Goal: Task Accomplishment & Management: Use online tool/utility

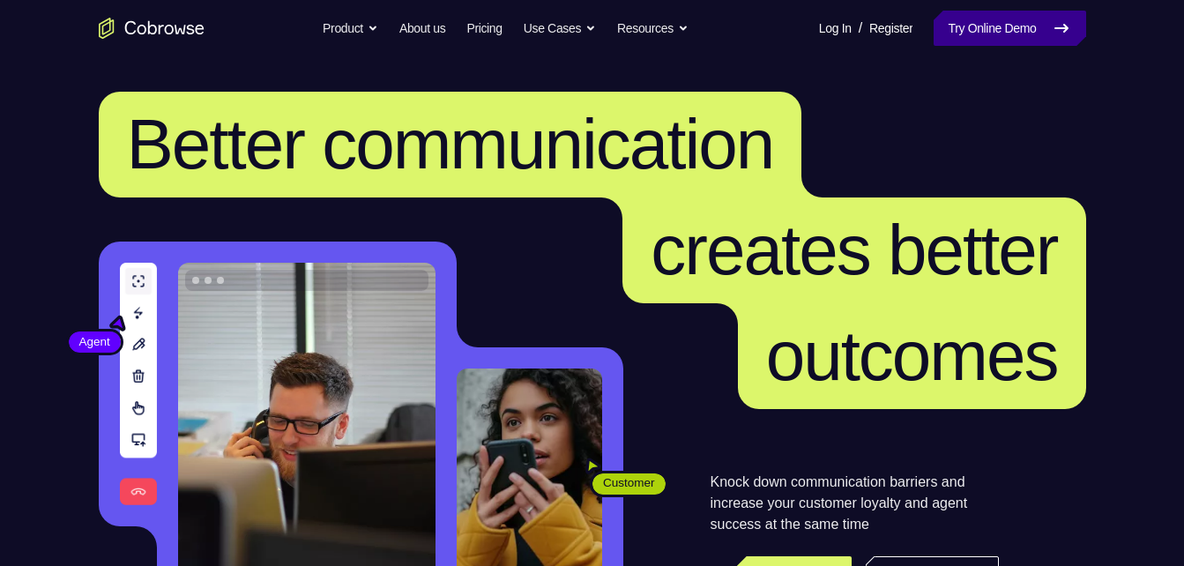
click at [948, 21] on link "Try Online Demo" at bounding box center [1010, 28] width 152 height 35
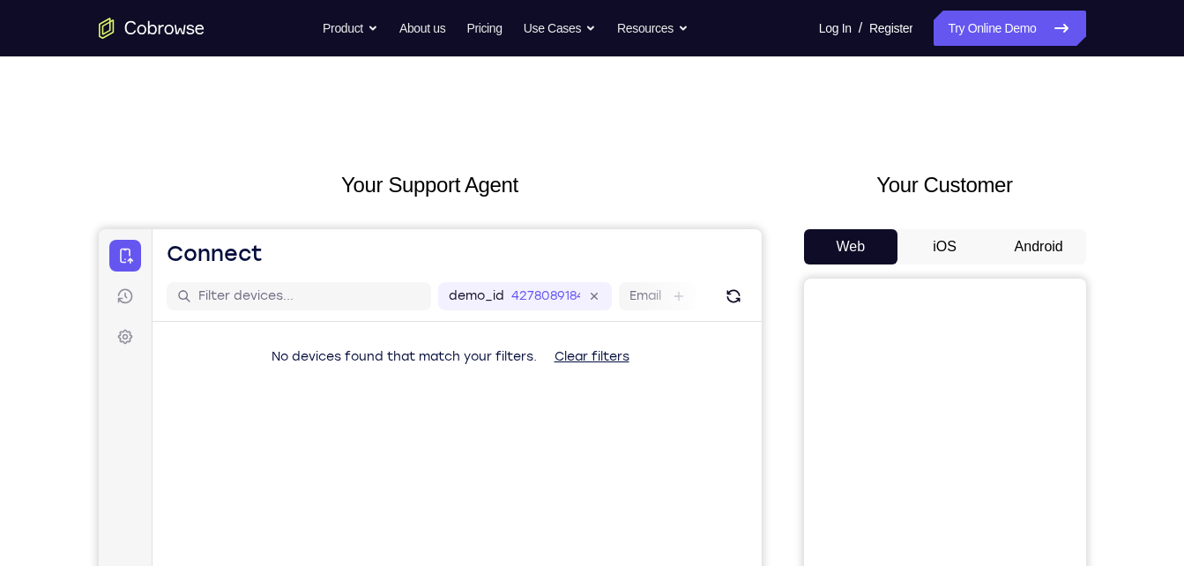
click at [1025, 230] on button "Android" at bounding box center [1039, 246] width 94 height 35
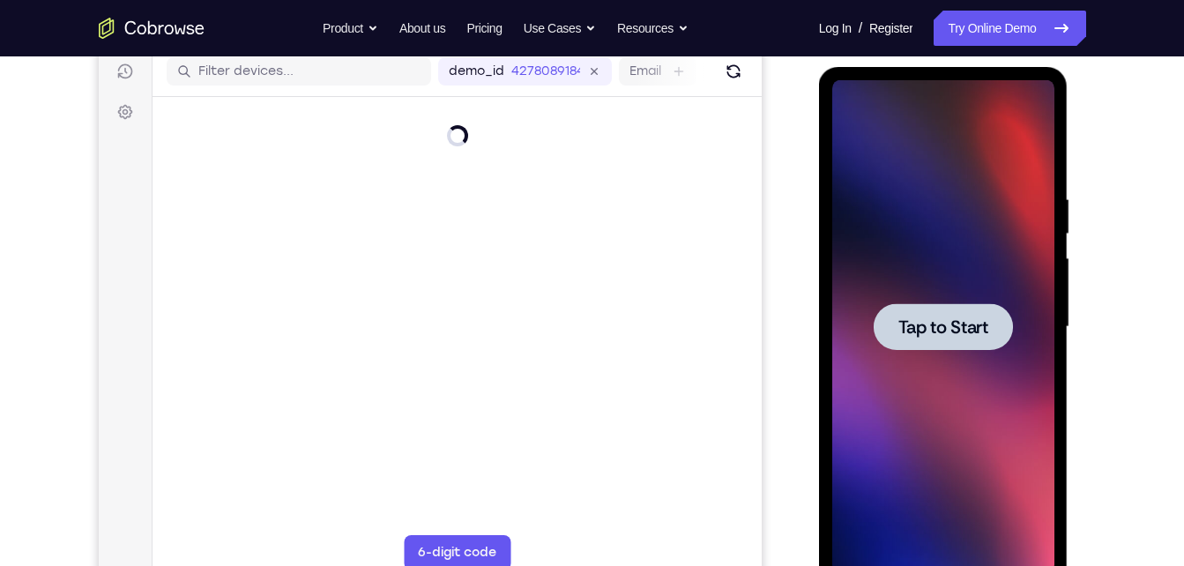
click at [954, 324] on span "Tap to Start" at bounding box center [943, 327] width 90 height 18
click at [954, 324] on div at bounding box center [943, 327] width 222 height 494
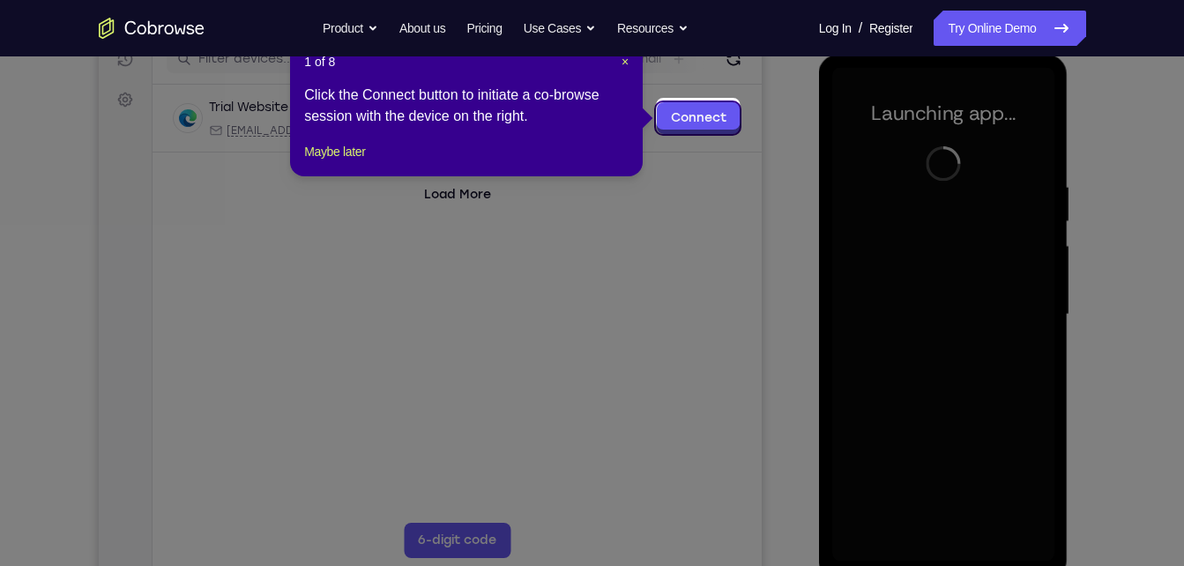
scroll to position [236, 0]
click at [624, 62] on span "×" at bounding box center [625, 63] width 7 height 14
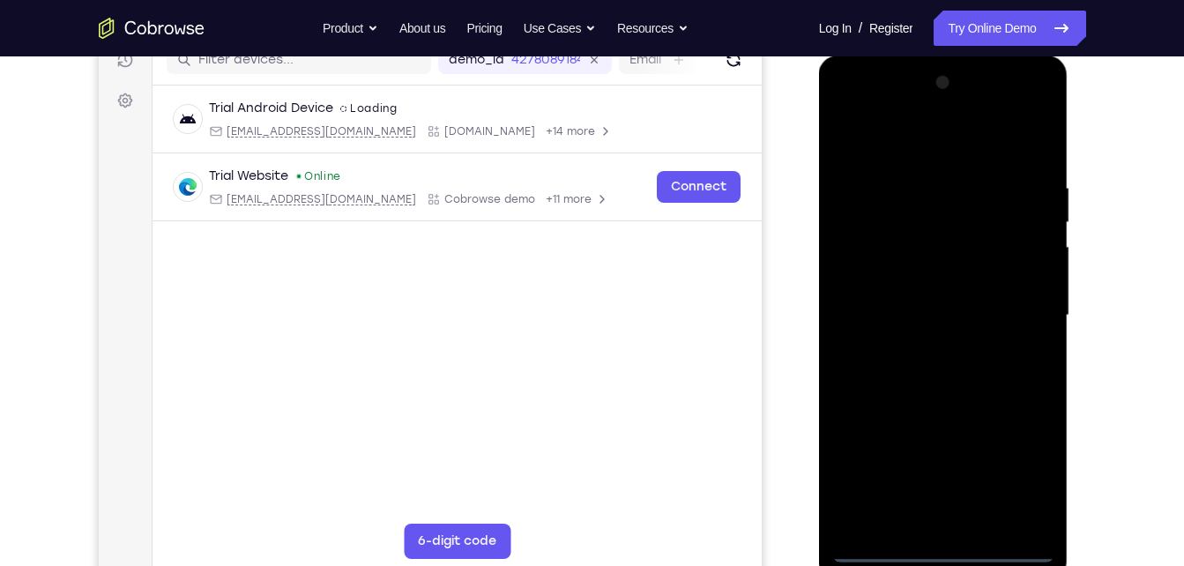
click at [942, 547] on div at bounding box center [943, 316] width 222 height 494
click at [1009, 472] on div at bounding box center [943, 316] width 222 height 494
click at [890, 142] on div at bounding box center [943, 316] width 222 height 494
click at [869, 255] on div at bounding box center [943, 316] width 222 height 494
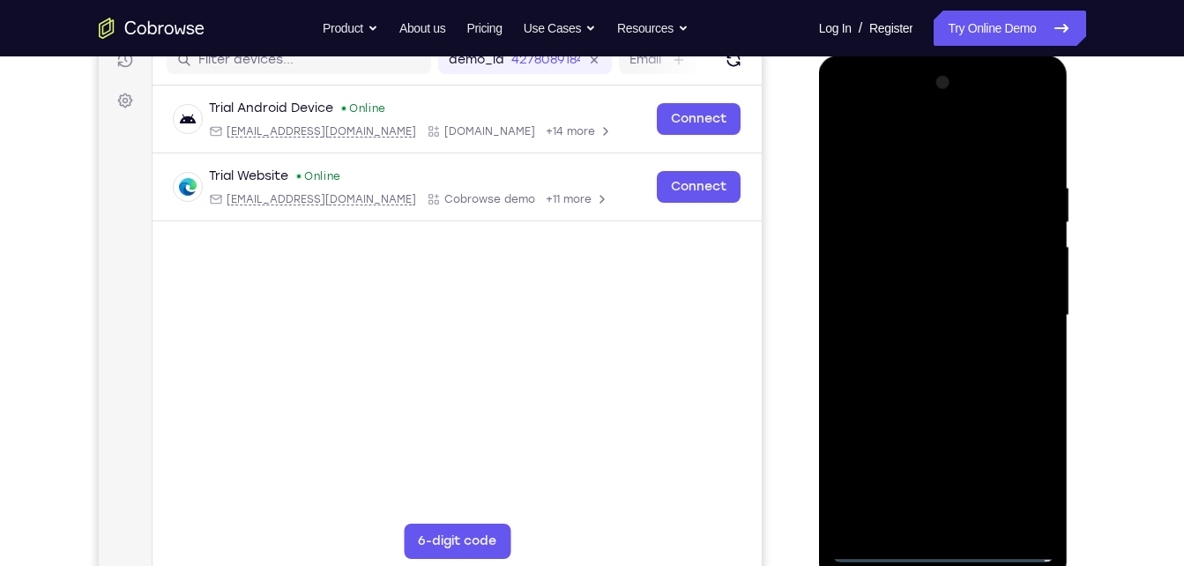
click at [888, 317] on div at bounding box center [943, 316] width 222 height 494
click at [922, 298] on div at bounding box center [943, 316] width 222 height 494
click at [902, 332] on div at bounding box center [943, 316] width 222 height 494
click at [941, 511] on div at bounding box center [943, 316] width 222 height 494
click at [1006, 160] on div at bounding box center [943, 316] width 222 height 494
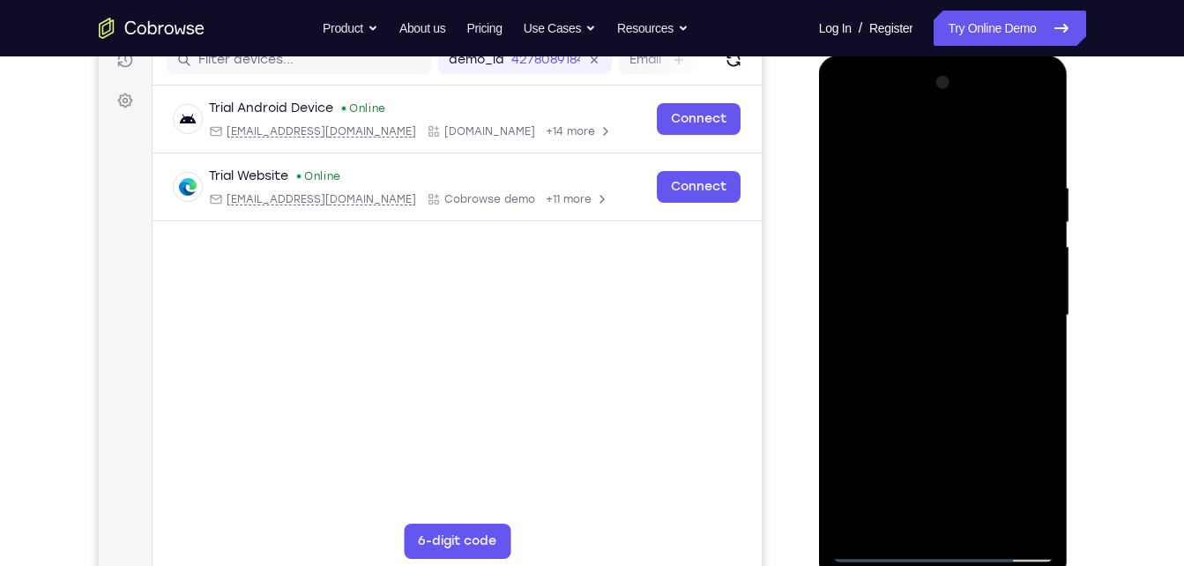
click at [1016, 162] on div at bounding box center [943, 316] width 222 height 494
drag, startPoint x: 797, startPoint y: 182, endPoint x: 31, endPoint y: 81, distance: 772.7
click at [797, 182] on div "Your Support Agent Your Customer Web iOS Android" at bounding box center [592, 259] width 987 height 652
click at [844, 145] on div at bounding box center [943, 316] width 222 height 494
click at [1017, 141] on div at bounding box center [943, 316] width 222 height 494
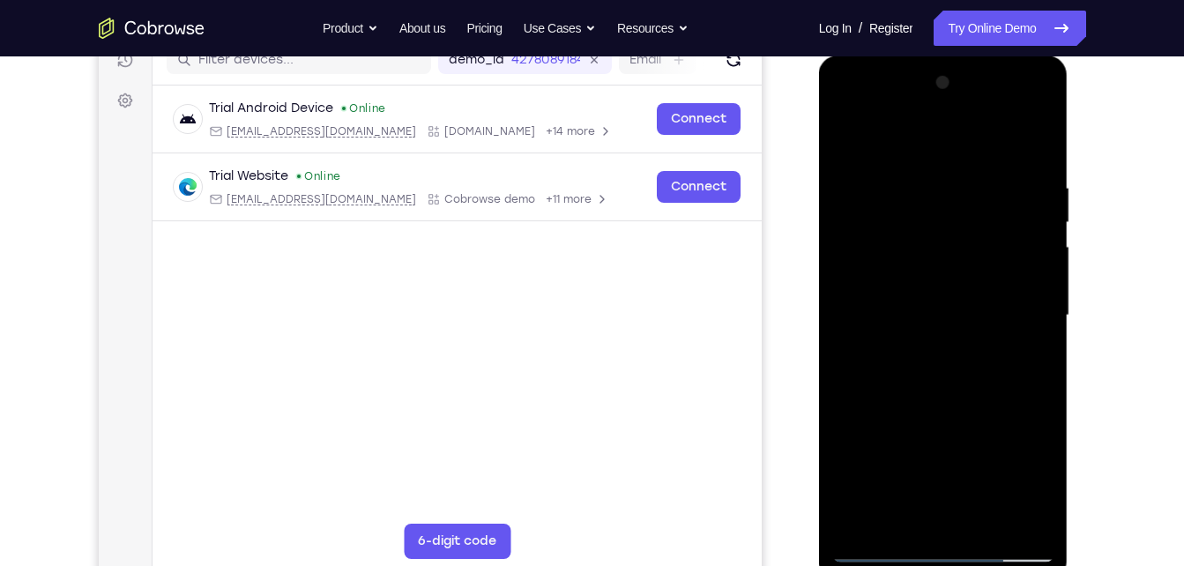
click at [930, 189] on div at bounding box center [943, 316] width 222 height 494
click at [961, 482] on div at bounding box center [943, 316] width 222 height 494
drag, startPoint x: 961, startPoint y: 482, endPoint x: 945, endPoint y: 135, distance: 347.7
click at [945, 135] on div at bounding box center [943, 316] width 222 height 494
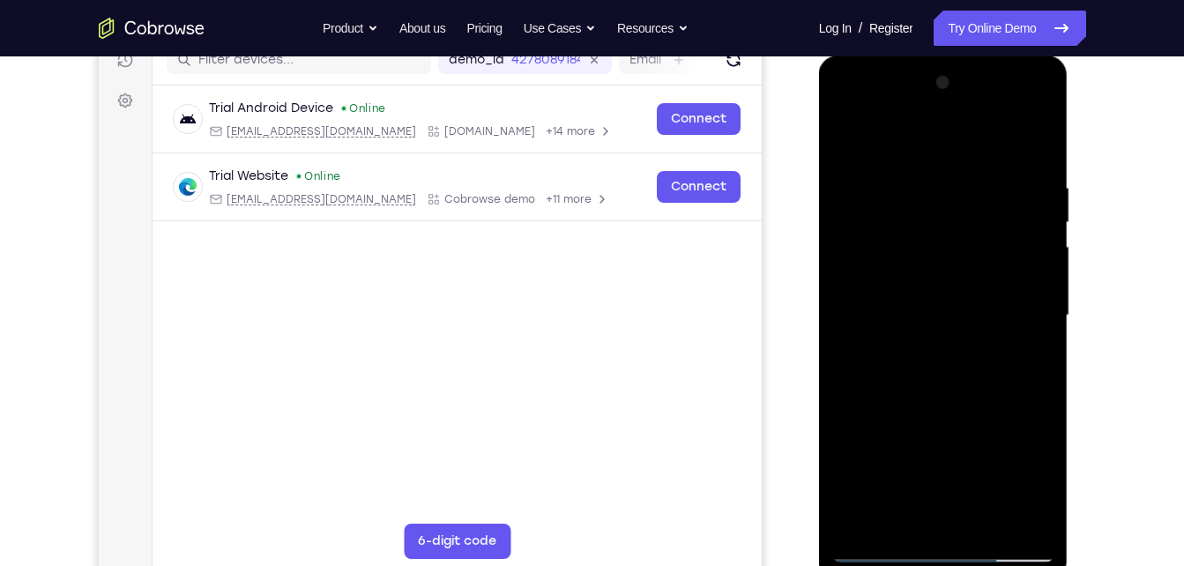
click at [845, 136] on div at bounding box center [943, 316] width 222 height 494
click at [905, 139] on div at bounding box center [943, 316] width 222 height 494
click at [887, 304] on div at bounding box center [943, 316] width 222 height 494
drag, startPoint x: 982, startPoint y: 449, endPoint x: 962, endPoint y: 153, distance: 296.0
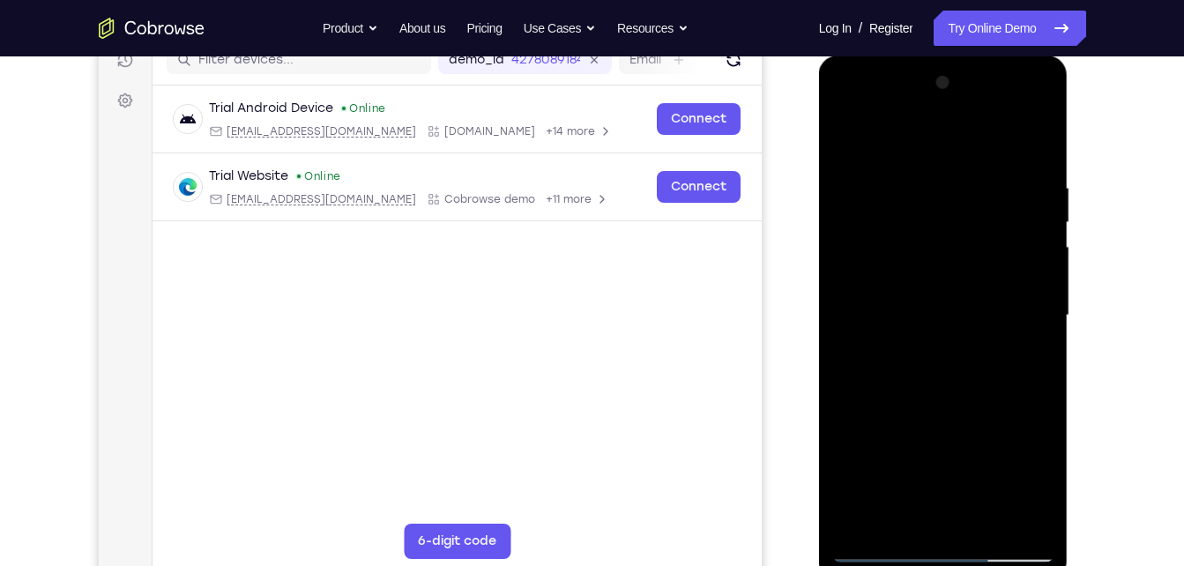
click at [962, 153] on div at bounding box center [943, 316] width 222 height 494
click at [841, 130] on div at bounding box center [943, 316] width 222 height 494
click at [901, 146] on div at bounding box center [943, 316] width 222 height 494
click at [890, 139] on div at bounding box center [943, 316] width 222 height 494
click at [942, 139] on div at bounding box center [943, 316] width 222 height 494
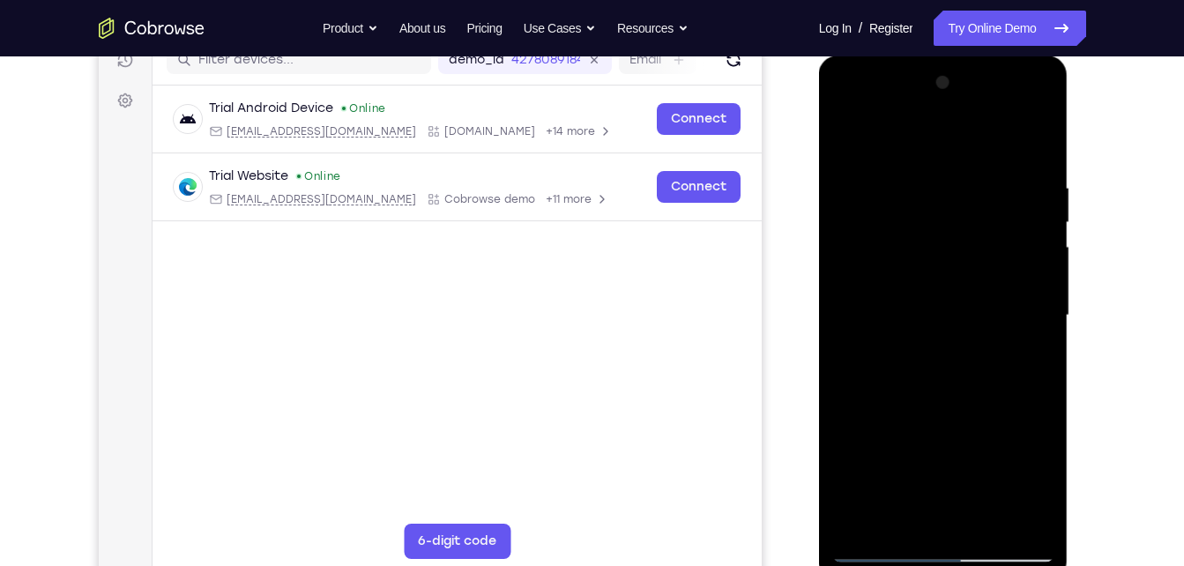
click at [854, 228] on div at bounding box center [943, 316] width 222 height 494
drag, startPoint x: 972, startPoint y: 453, endPoint x: 974, endPoint y: 160, distance: 292.7
click at [974, 160] on div at bounding box center [943, 316] width 222 height 494
drag, startPoint x: 988, startPoint y: 361, endPoint x: 998, endPoint y: 173, distance: 188.9
click at [998, 173] on div at bounding box center [943, 316] width 222 height 494
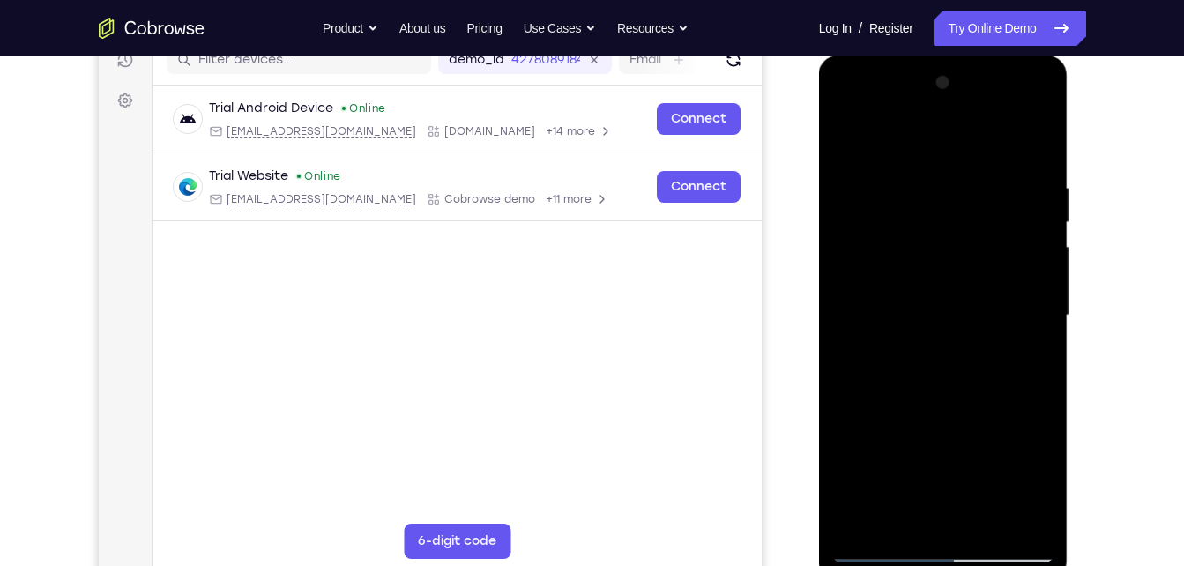
click at [998, 173] on div at bounding box center [943, 316] width 222 height 494
drag, startPoint x: 955, startPoint y: 190, endPoint x: 940, endPoint y: 381, distance: 191.0
click at [940, 381] on div at bounding box center [943, 316] width 222 height 494
click at [1046, 317] on div at bounding box center [943, 316] width 222 height 494
click at [975, 340] on div at bounding box center [943, 316] width 222 height 494
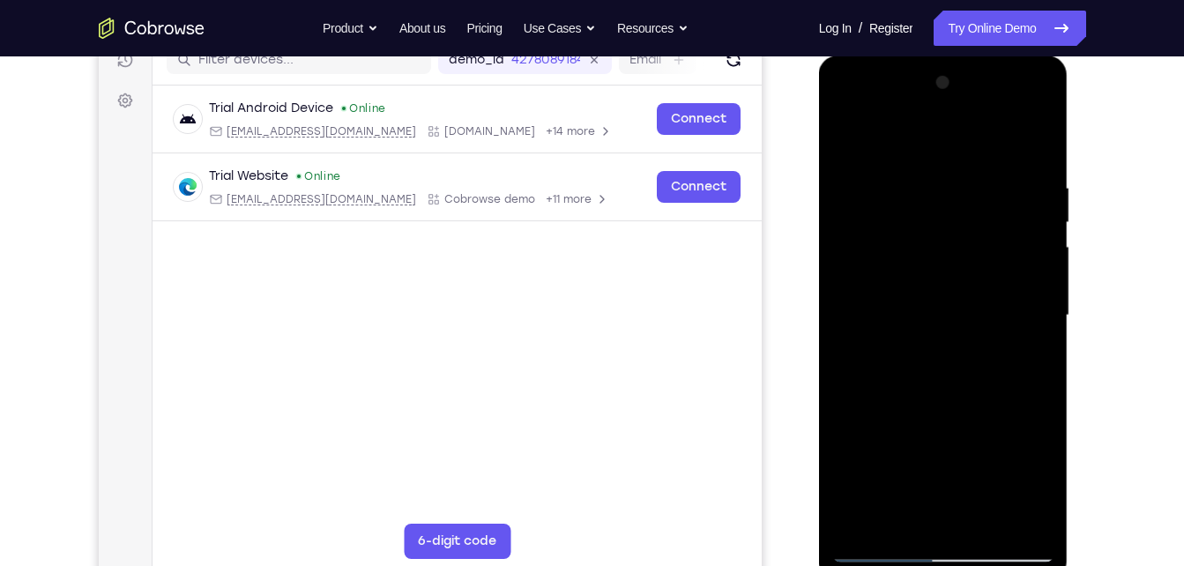
drag, startPoint x: 939, startPoint y: 464, endPoint x: 954, endPoint y: 295, distance: 169.1
click at [954, 295] on div at bounding box center [943, 316] width 222 height 494
drag, startPoint x: 979, startPoint y: 225, endPoint x: 907, endPoint y: 521, distance: 304.7
click at [907, 521] on div at bounding box center [943, 316] width 222 height 494
drag, startPoint x: 979, startPoint y: 301, endPoint x: 965, endPoint y: 527, distance: 227.0
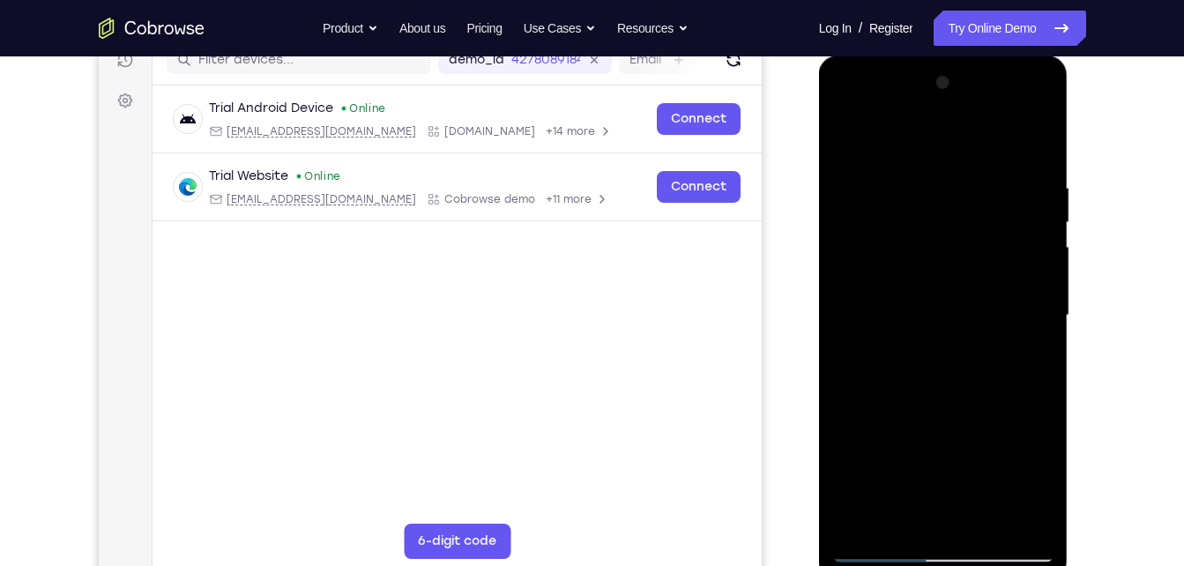
click at [965, 527] on div at bounding box center [943, 316] width 222 height 494
click at [897, 456] on div at bounding box center [943, 316] width 222 height 494
drag, startPoint x: 964, startPoint y: 458, endPoint x: 966, endPoint y: 211, distance: 247.7
click at [966, 211] on div at bounding box center [943, 316] width 222 height 494
drag, startPoint x: 969, startPoint y: 498, endPoint x: 970, endPoint y: 243, distance: 254.8
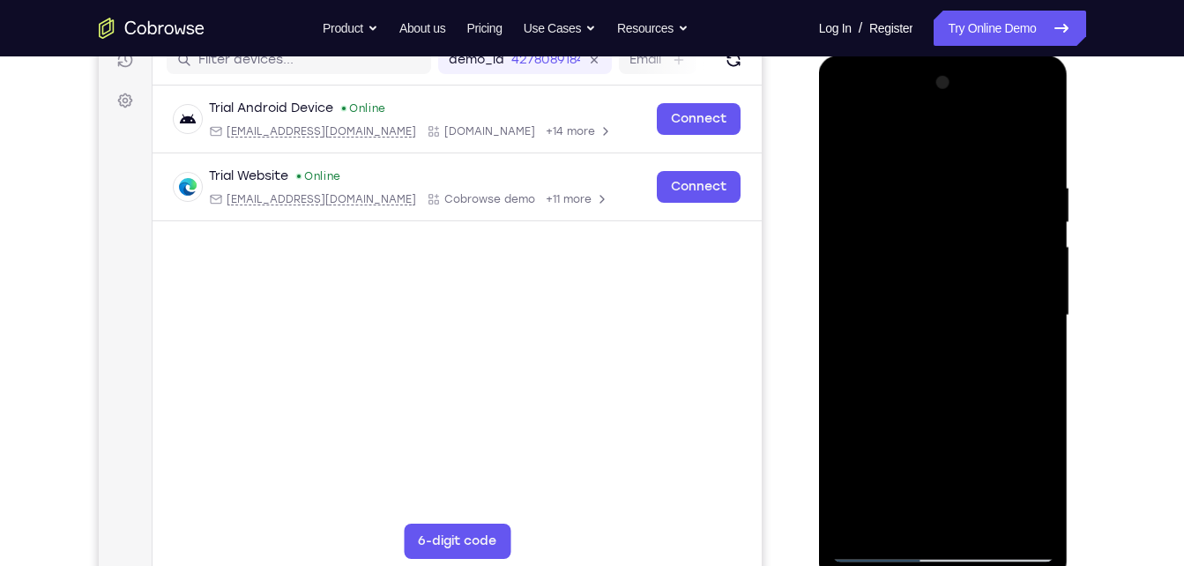
click at [970, 243] on div at bounding box center [943, 316] width 222 height 494
click at [847, 133] on div at bounding box center [943, 316] width 222 height 494
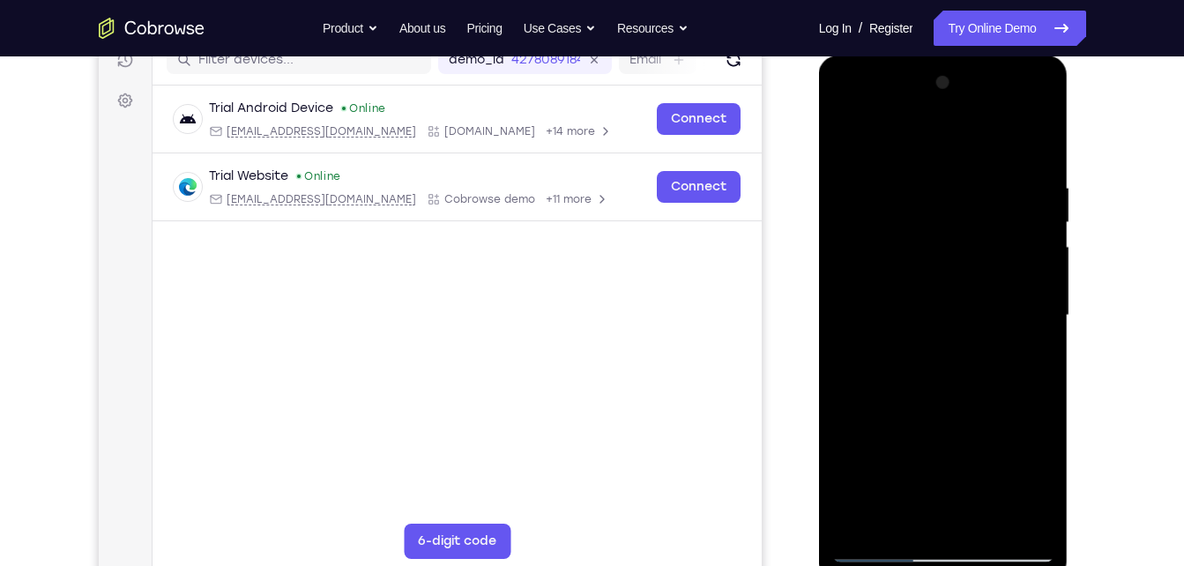
click at [1013, 133] on div at bounding box center [943, 316] width 222 height 494
click at [1040, 186] on div at bounding box center [943, 316] width 222 height 494
click at [890, 511] on div at bounding box center [943, 316] width 222 height 494
click at [894, 138] on div at bounding box center [943, 316] width 222 height 494
click at [854, 223] on div at bounding box center [943, 316] width 222 height 494
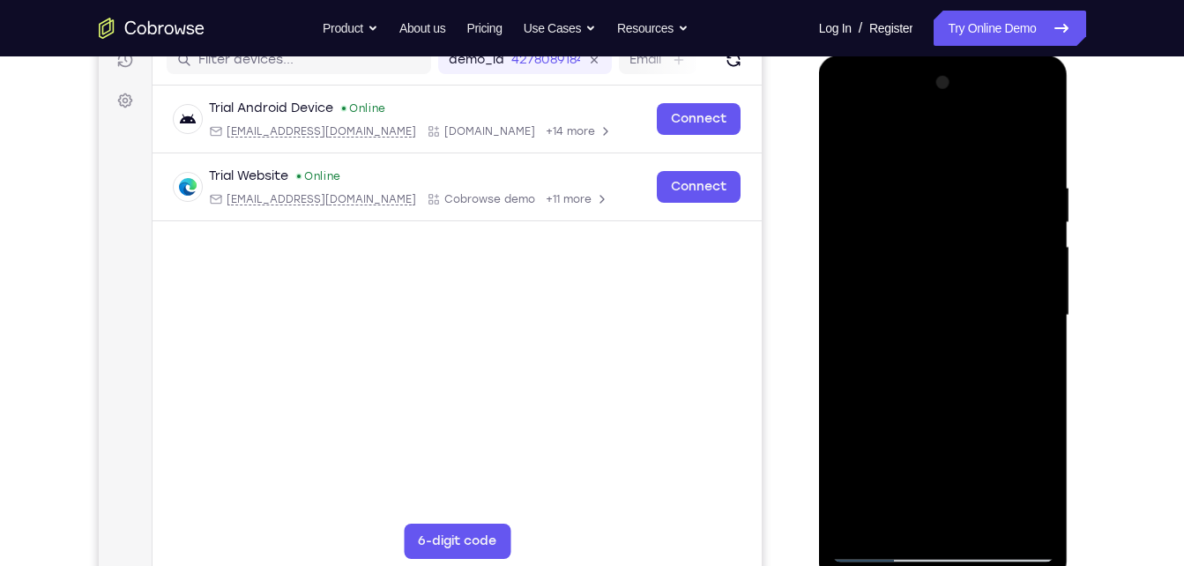
drag, startPoint x: 972, startPoint y: 453, endPoint x: 964, endPoint y: 173, distance: 280.4
click at [964, 173] on div at bounding box center [943, 316] width 222 height 494
click at [964, 443] on div at bounding box center [943, 316] width 222 height 494
drag, startPoint x: 964, startPoint y: 443, endPoint x: 981, endPoint y: 129, distance: 315.2
click at [981, 129] on div at bounding box center [943, 316] width 222 height 494
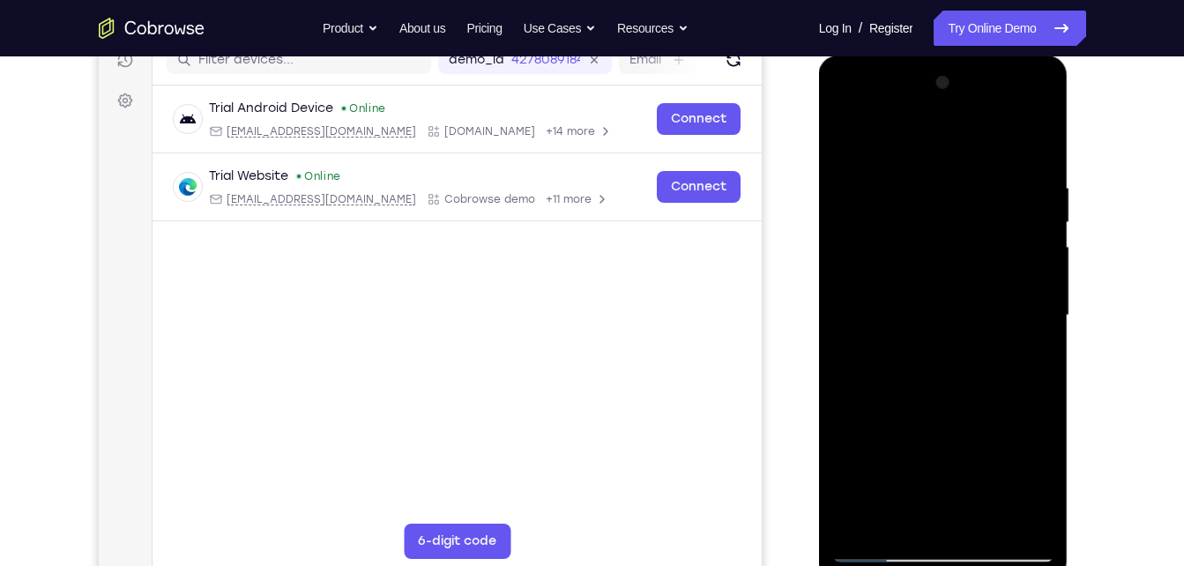
click at [845, 136] on div at bounding box center [943, 316] width 222 height 494
drag, startPoint x: 965, startPoint y: 383, endPoint x: 970, endPoint y: 144, distance: 239.0
click at [970, 144] on div at bounding box center [943, 316] width 222 height 494
click at [842, 136] on div at bounding box center [943, 316] width 222 height 494
click at [1024, 138] on div at bounding box center [943, 316] width 222 height 494
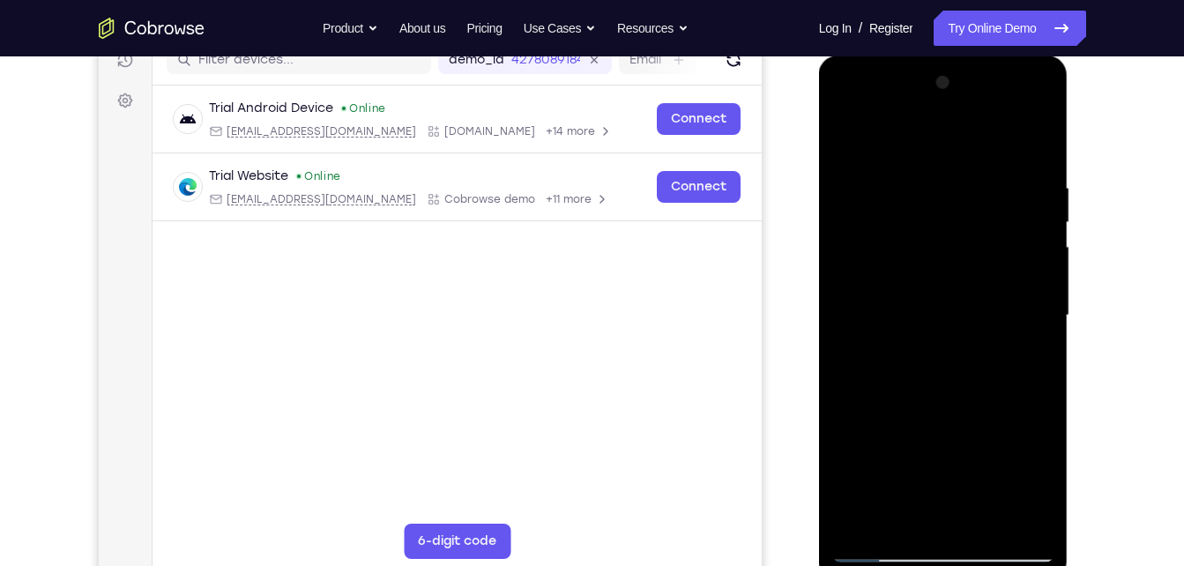
click at [1041, 188] on div at bounding box center [943, 316] width 222 height 494
click at [950, 480] on div at bounding box center [943, 316] width 222 height 494
drag, startPoint x: 928, startPoint y: 182, endPoint x: 966, endPoint y: 530, distance: 350.3
click at [966, 530] on div at bounding box center [943, 316] width 222 height 494
click at [853, 137] on div at bounding box center [943, 316] width 222 height 494
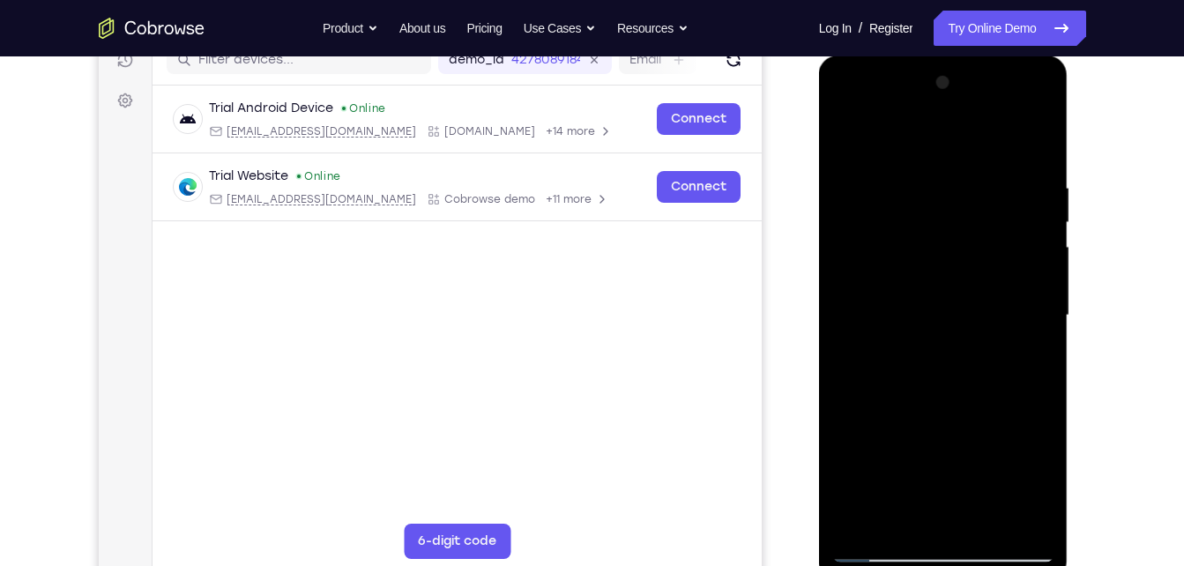
click at [1011, 135] on div at bounding box center [943, 316] width 222 height 494
click at [838, 139] on div at bounding box center [943, 316] width 222 height 494
drag, startPoint x: 933, startPoint y: 404, endPoint x: 940, endPoint y: 93, distance: 310.4
click at [940, 93] on div at bounding box center [943, 316] width 222 height 494
drag, startPoint x: 953, startPoint y: 465, endPoint x: 935, endPoint y: 106, distance: 360.2
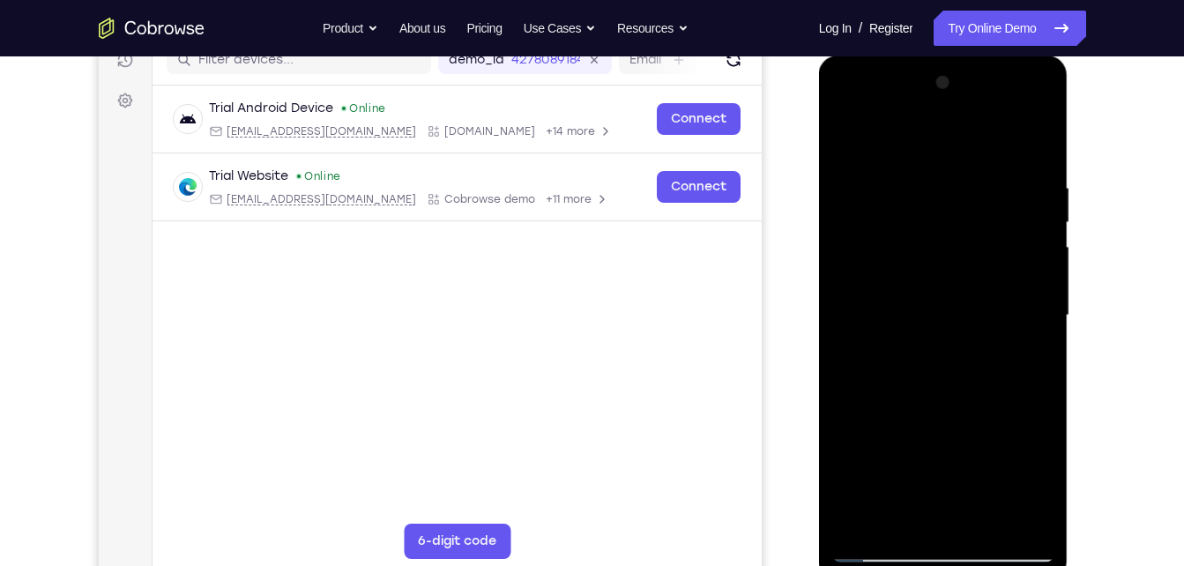
click at [935, 106] on div at bounding box center [943, 316] width 222 height 494
drag, startPoint x: 953, startPoint y: 168, endPoint x: 957, endPoint y: 465, distance: 297.1
click at [957, 465] on div at bounding box center [943, 316] width 222 height 494
drag, startPoint x: 917, startPoint y: 156, endPoint x: 935, endPoint y: 413, distance: 257.2
click at [935, 413] on div at bounding box center [943, 316] width 222 height 494
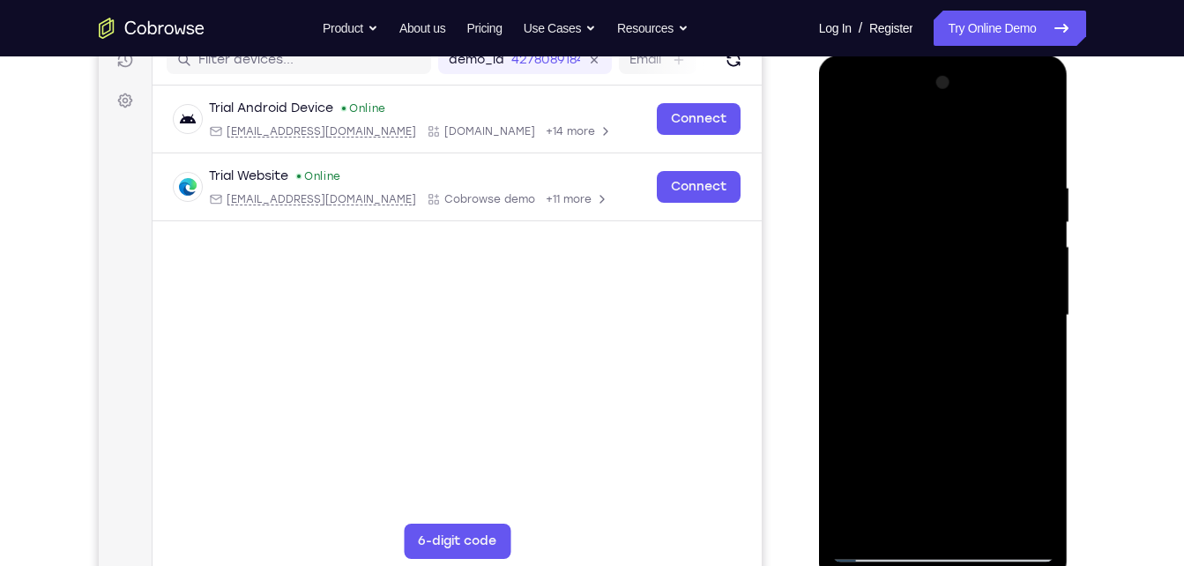
drag, startPoint x: 929, startPoint y: 140, endPoint x: 914, endPoint y: 428, distance: 288.7
click at [914, 428] on div at bounding box center [943, 316] width 222 height 494
click at [1017, 136] on div at bounding box center [943, 316] width 222 height 494
click at [851, 138] on div at bounding box center [943, 316] width 222 height 494
click at [853, 153] on div at bounding box center [943, 316] width 222 height 494
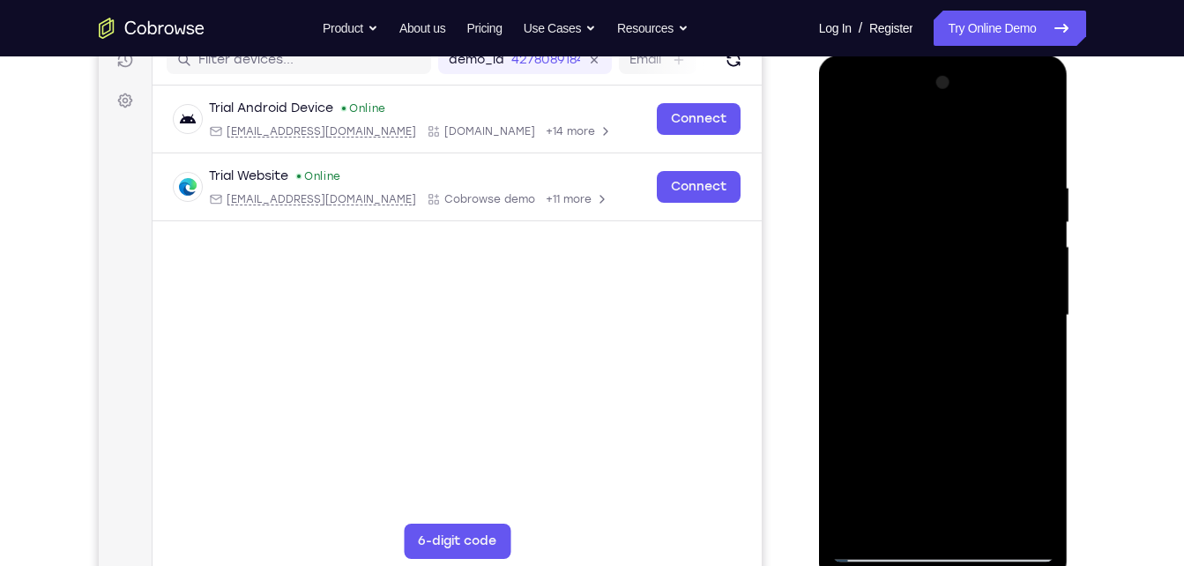
drag, startPoint x: 949, startPoint y: 391, endPoint x: 933, endPoint y: 95, distance: 296.6
click at [933, 95] on div at bounding box center [943, 316] width 222 height 494
drag, startPoint x: 901, startPoint y: 171, endPoint x: 905, endPoint y: 480, distance: 308.6
click at [905, 480] on div at bounding box center [943, 316] width 222 height 494
click at [1011, 142] on div at bounding box center [943, 316] width 222 height 494
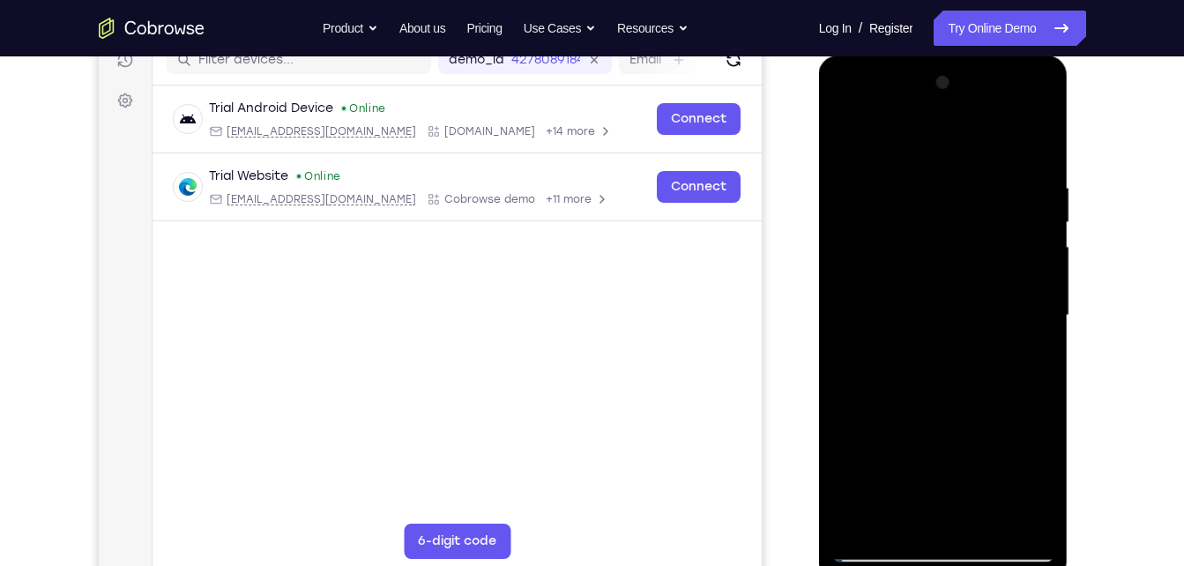
click at [1039, 169] on div at bounding box center [943, 316] width 222 height 494
click at [1045, 172] on div at bounding box center [943, 316] width 222 height 494
drag, startPoint x: 942, startPoint y: 500, endPoint x: 988, endPoint y: 133, distance: 369.7
click at [988, 133] on div at bounding box center [943, 316] width 222 height 494
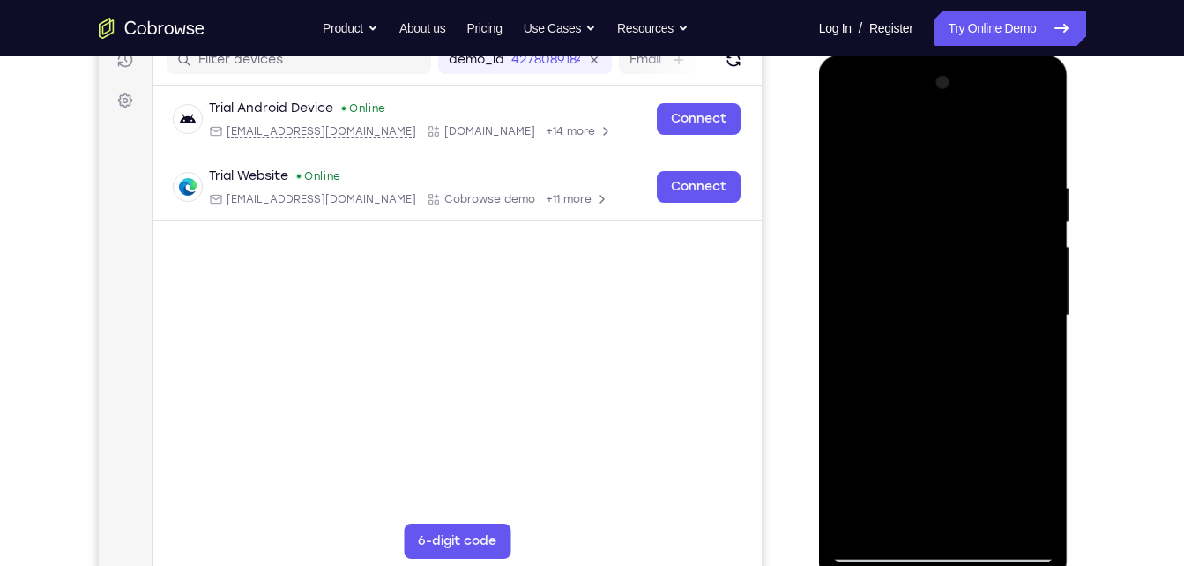
click at [848, 358] on div at bounding box center [943, 316] width 222 height 494
click at [847, 136] on div at bounding box center [943, 316] width 222 height 494
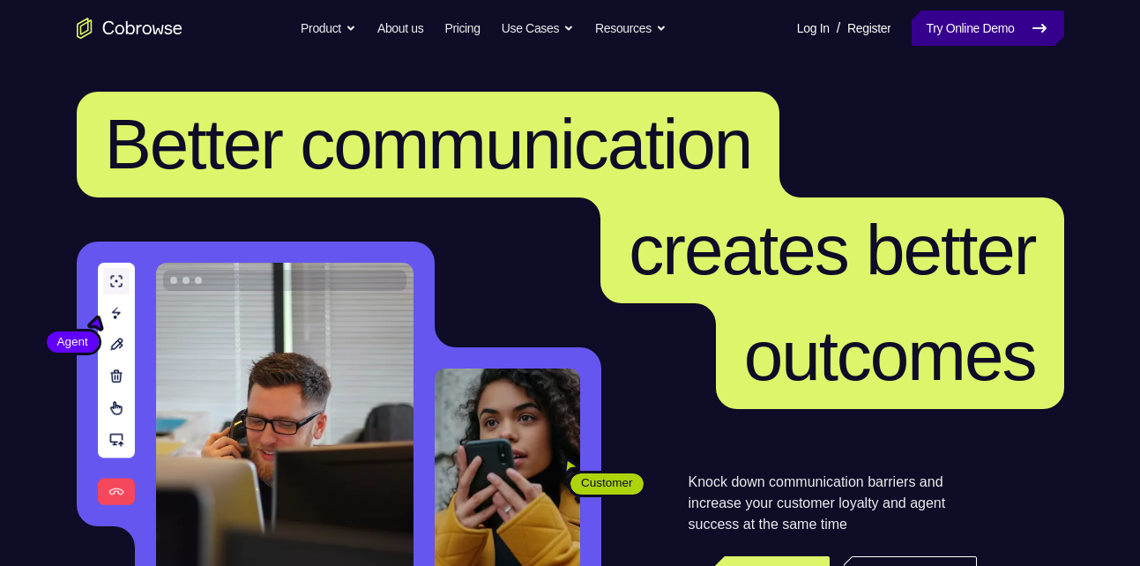
click at [934, 34] on link "Try Online Demo" at bounding box center [988, 28] width 152 height 35
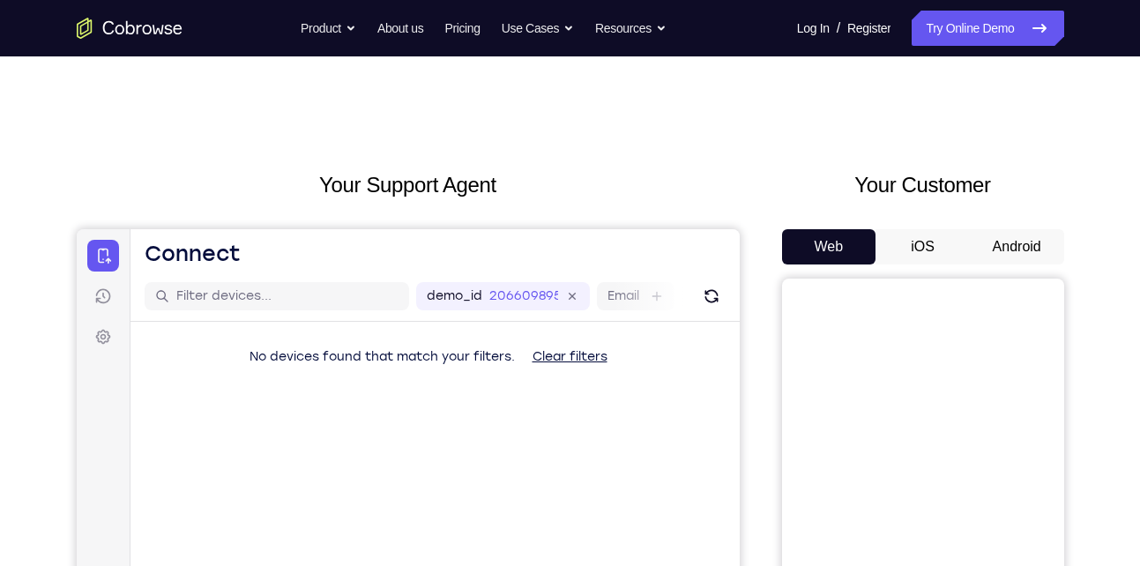
click at [977, 240] on button "Android" at bounding box center [1017, 246] width 94 height 35
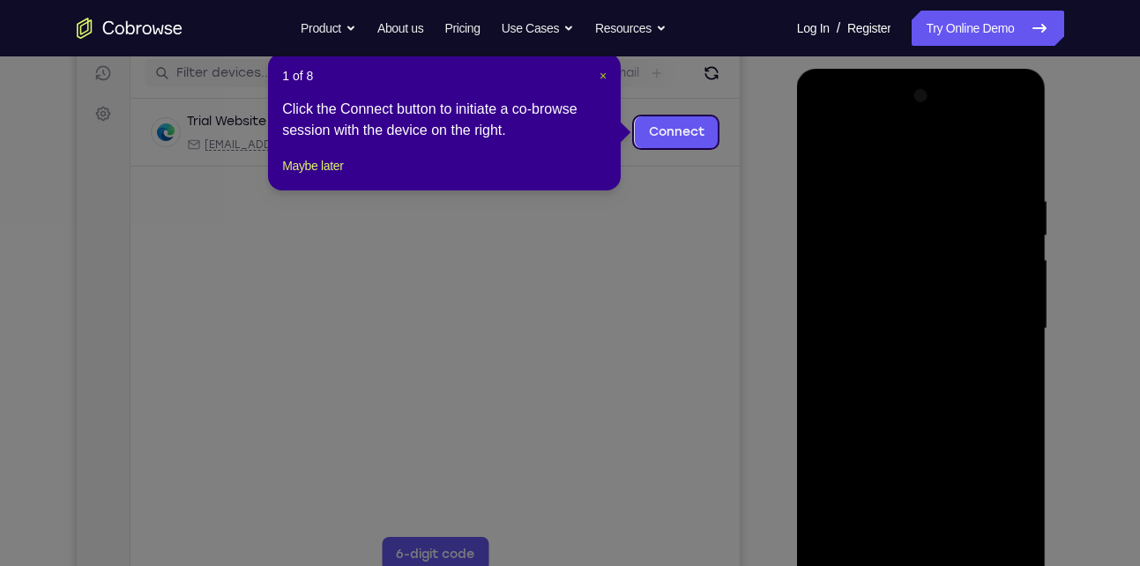
click at [605, 77] on span "×" at bounding box center [602, 76] width 7 height 14
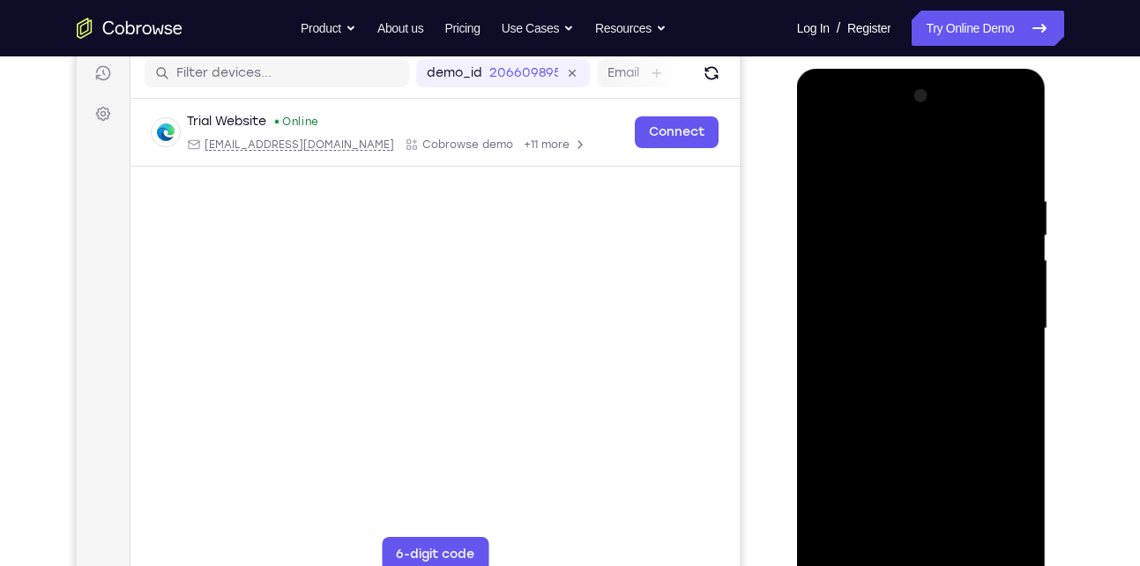
click at [847, 268] on div at bounding box center [921, 329] width 222 height 494
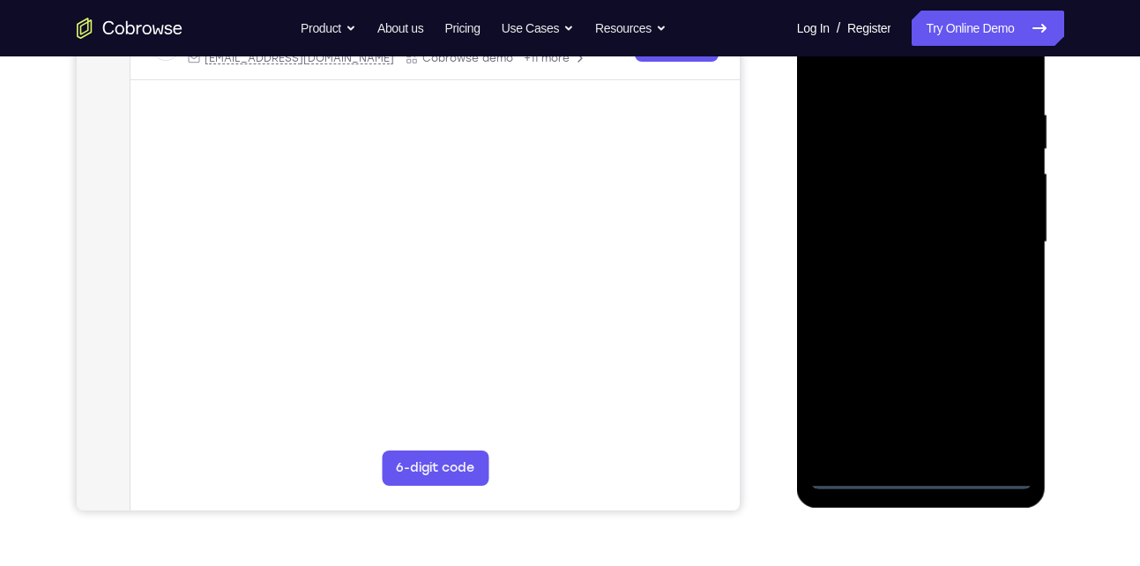
scroll to position [324, 0]
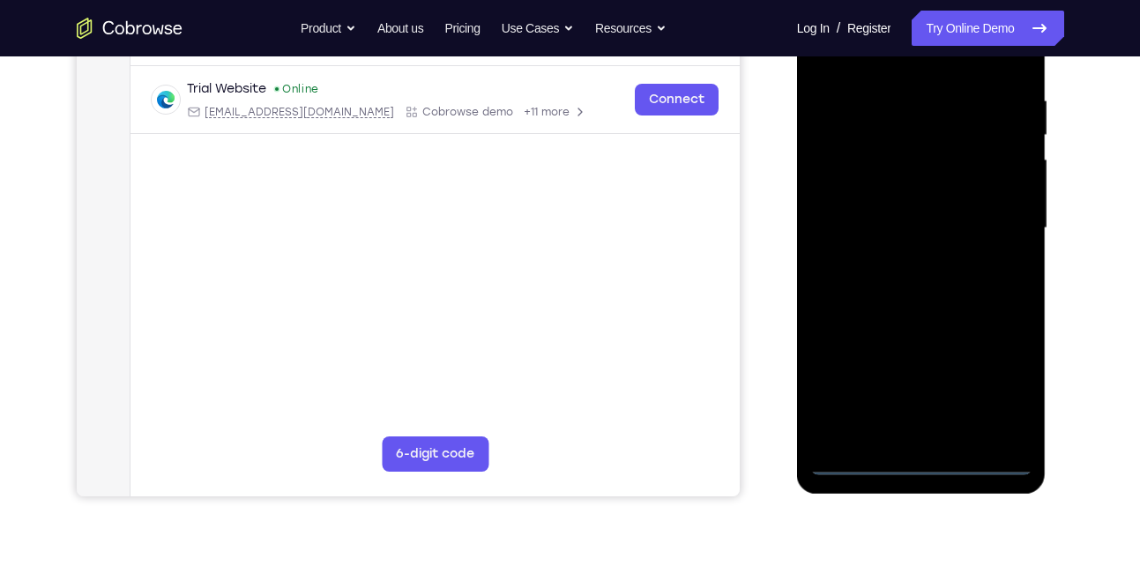
click at [912, 458] on div at bounding box center [921, 228] width 222 height 494
click at [993, 392] on div at bounding box center [921, 228] width 222 height 494
click at [876, 59] on div at bounding box center [921, 228] width 222 height 494
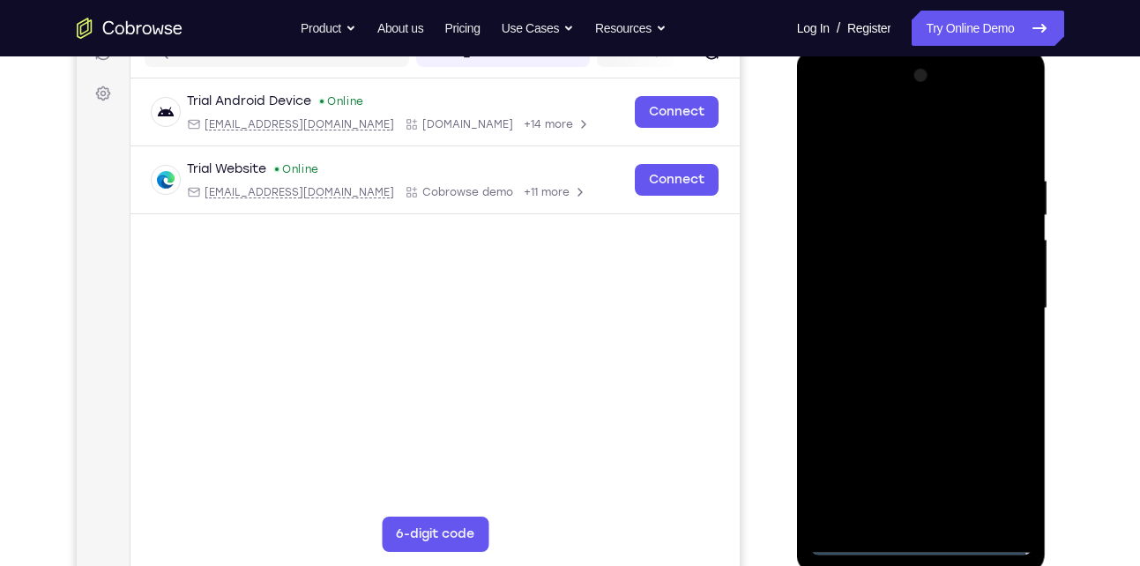
scroll to position [241, 0]
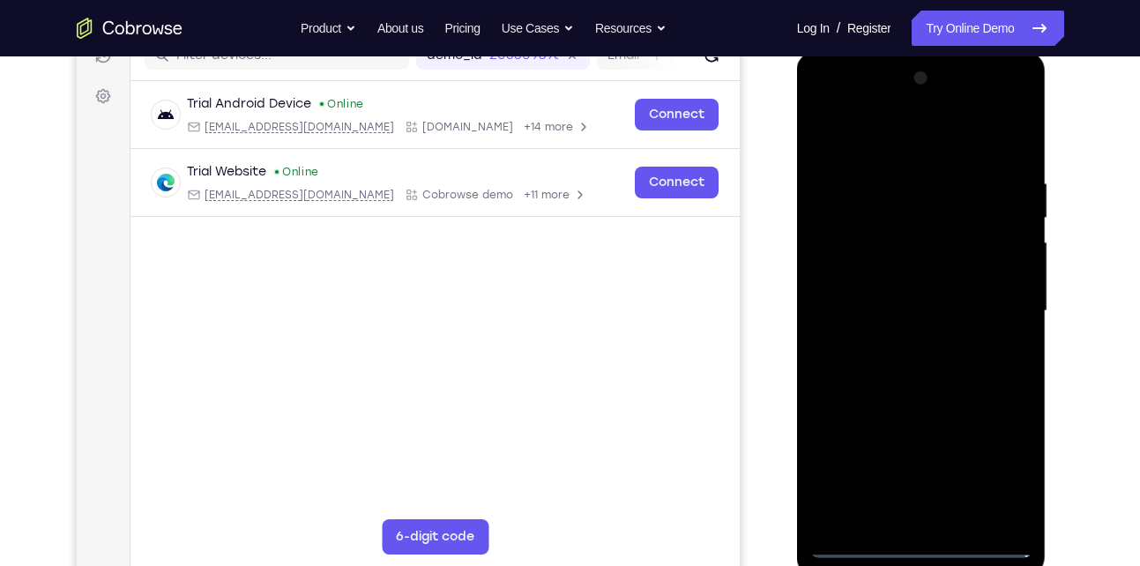
click at [849, 272] on div at bounding box center [921, 311] width 222 height 494
click at [885, 499] on div at bounding box center [921, 311] width 222 height 494
click at [824, 138] on div at bounding box center [921, 311] width 222 height 494
click at [901, 523] on div at bounding box center [921, 311] width 222 height 494
click at [882, 313] on div at bounding box center [921, 311] width 222 height 494
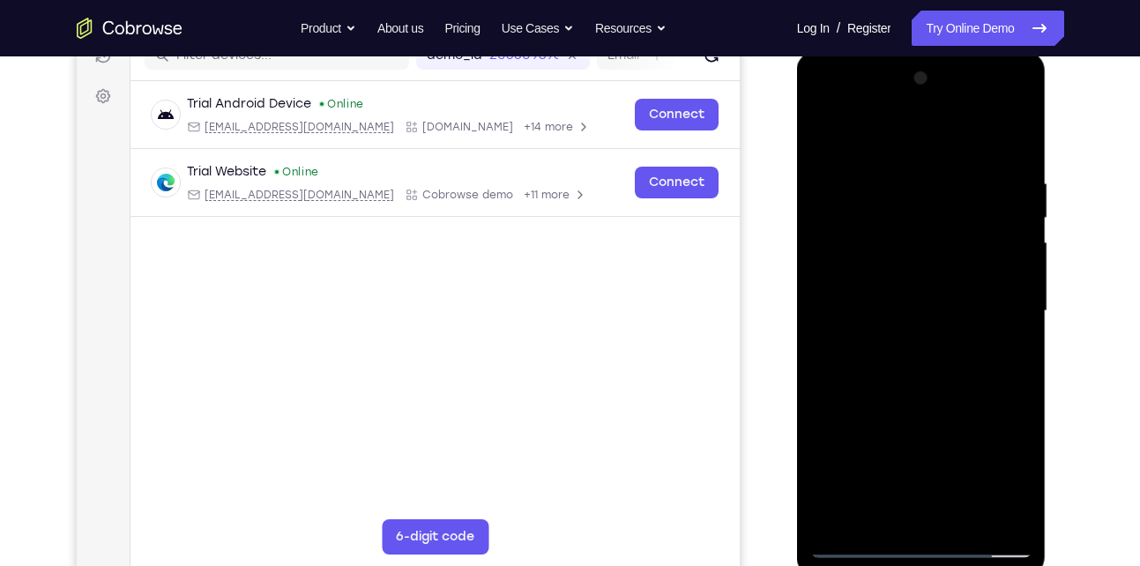
click at [917, 293] on div at bounding box center [921, 311] width 222 height 494
click at [874, 340] on div at bounding box center [921, 311] width 222 height 494
click at [940, 510] on div at bounding box center [921, 311] width 222 height 494
click at [996, 124] on div at bounding box center [921, 311] width 222 height 494
click at [853, 540] on div at bounding box center [921, 311] width 222 height 494
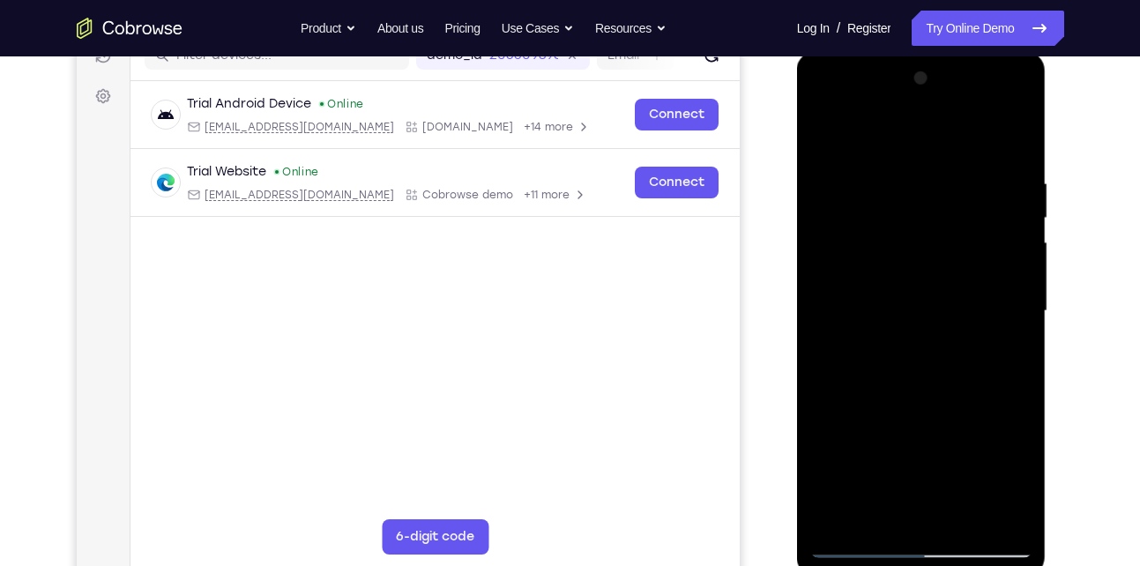
drag, startPoint x: 884, startPoint y: 438, endPoint x: 893, endPoint y: 239, distance: 199.4
click at [893, 239] on div at bounding box center [921, 311] width 222 height 494
click at [887, 225] on div at bounding box center [921, 311] width 222 height 494
click at [1018, 420] on div at bounding box center [921, 311] width 222 height 494
click at [870, 512] on div at bounding box center [921, 311] width 222 height 494
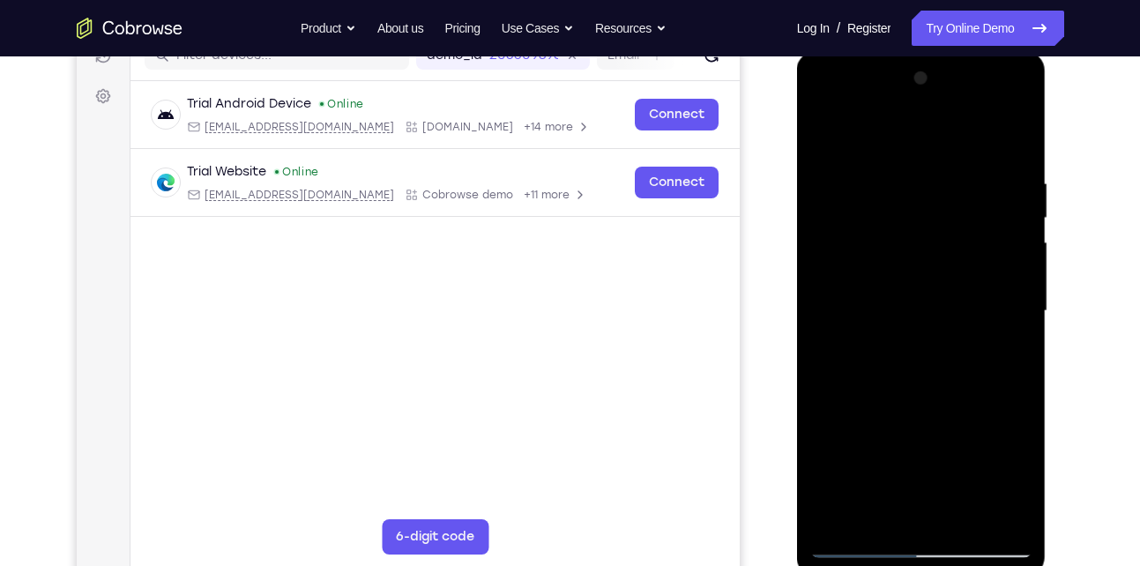
drag, startPoint x: 960, startPoint y: 453, endPoint x: 957, endPoint y: 187, distance: 266.3
click at [957, 187] on div at bounding box center [921, 311] width 222 height 494
click at [823, 133] on div at bounding box center [921, 311] width 222 height 494
click at [865, 391] on div at bounding box center [921, 311] width 222 height 494
drag, startPoint x: 969, startPoint y: 447, endPoint x: 952, endPoint y: 189, distance: 258.9
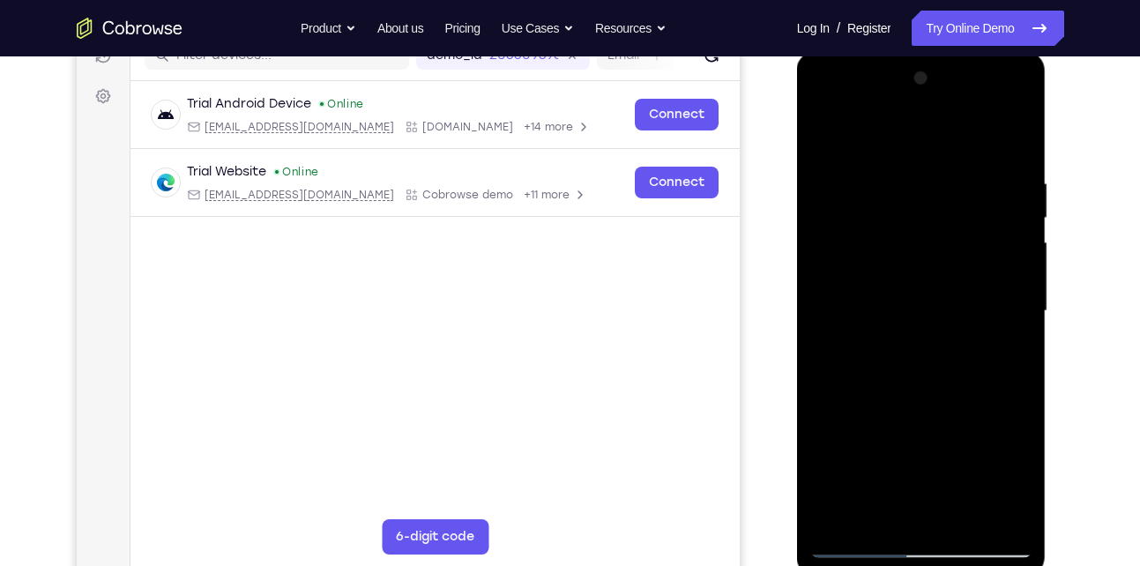
click at [952, 189] on div at bounding box center [921, 311] width 222 height 494
click at [821, 130] on div at bounding box center [921, 311] width 222 height 494
click at [879, 242] on div at bounding box center [921, 311] width 222 height 494
click at [864, 227] on div at bounding box center [921, 311] width 222 height 494
click at [820, 137] on div at bounding box center [921, 311] width 222 height 494
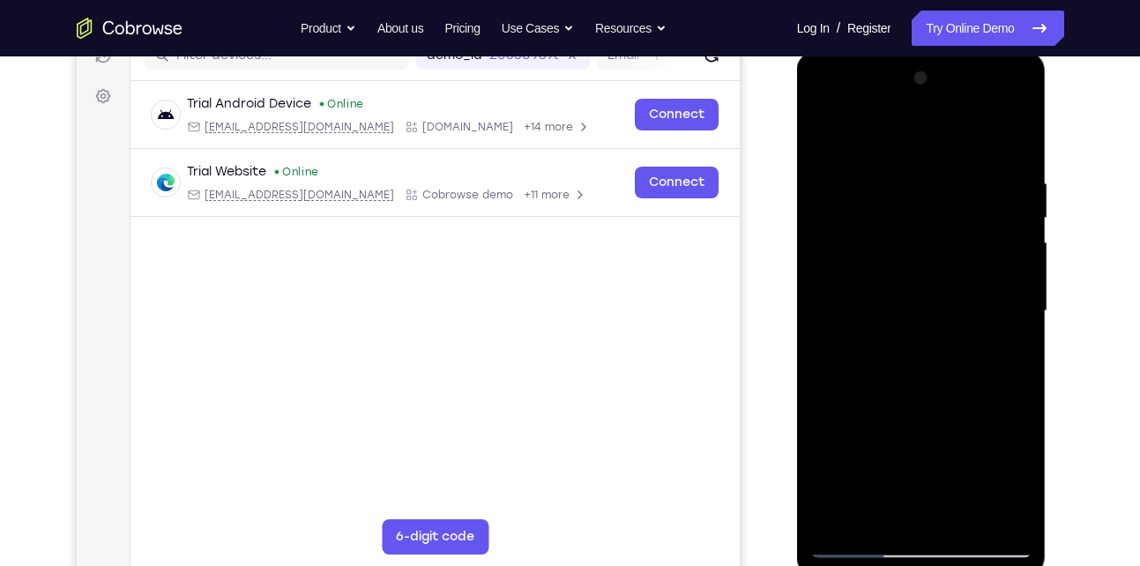
click at [953, 190] on div at bounding box center [921, 311] width 222 height 494
click at [820, 138] on div at bounding box center [921, 311] width 222 height 494
drag, startPoint x: 994, startPoint y: 447, endPoint x: 1009, endPoint y: 211, distance: 236.7
click at [1009, 211] on div at bounding box center [921, 311] width 222 height 494
click at [836, 267] on div at bounding box center [921, 311] width 222 height 494
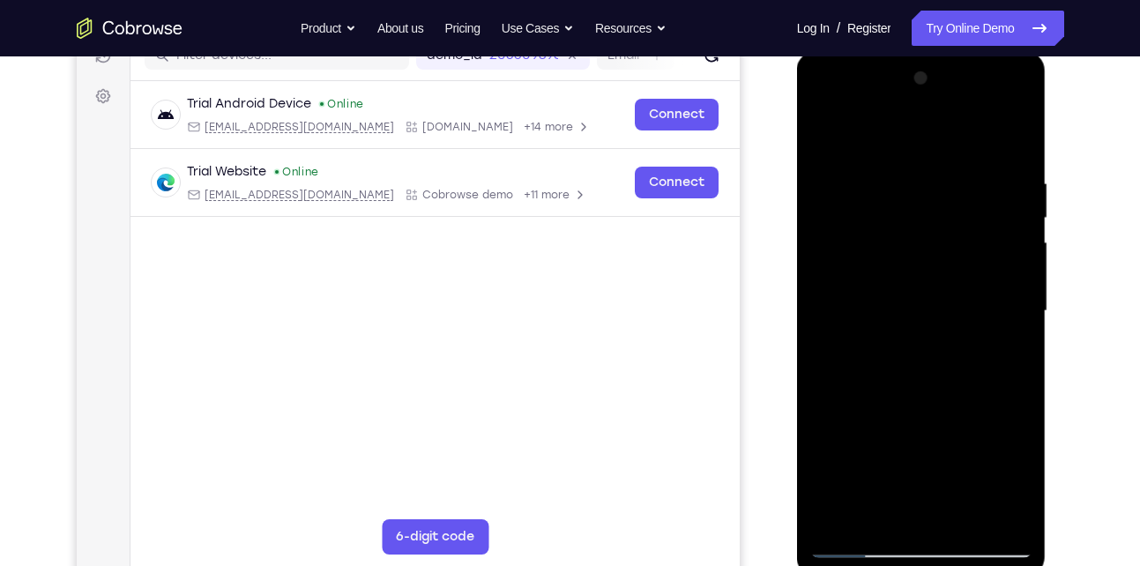
click at [1018, 141] on div at bounding box center [921, 311] width 222 height 494
click at [887, 268] on div at bounding box center [921, 311] width 222 height 494
click at [1017, 319] on div at bounding box center [921, 311] width 222 height 494
click at [1019, 143] on div at bounding box center [921, 311] width 222 height 494
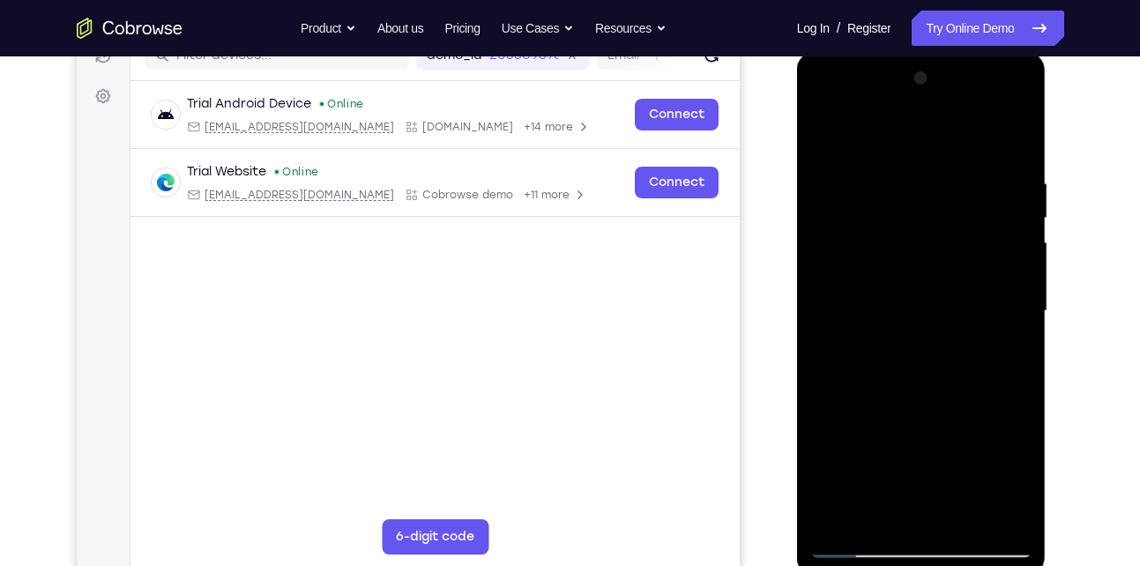
click at [939, 272] on div at bounding box center [921, 311] width 222 height 494
click at [1017, 143] on div at bounding box center [921, 311] width 222 height 494
drag, startPoint x: 991, startPoint y: 288, endPoint x: 826, endPoint y: 287, distance: 164.9
click at [826, 287] on div at bounding box center [921, 311] width 222 height 494
click at [948, 287] on div at bounding box center [921, 311] width 222 height 494
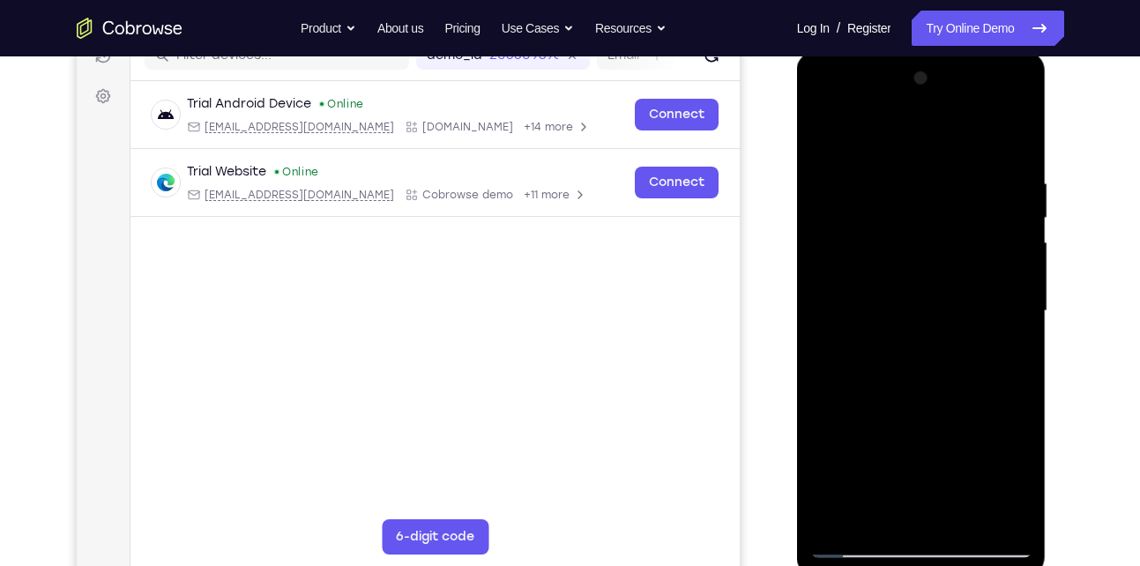
click at [1022, 142] on div at bounding box center [921, 311] width 222 height 494
click at [1003, 267] on div at bounding box center [921, 311] width 222 height 494
click at [1020, 145] on div at bounding box center [921, 311] width 222 height 494
drag, startPoint x: 916, startPoint y: 375, endPoint x: 953, endPoint y: 123, distance: 254.0
click at [953, 123] on div at bounding box center [921, 311] width 222 height 494
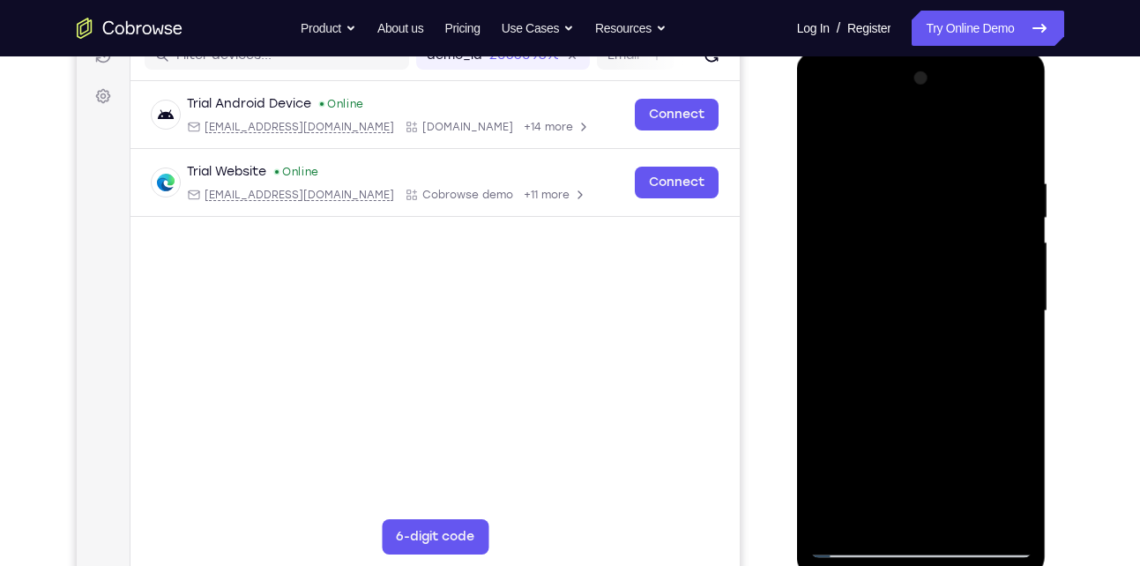
click at [837, 182] on div at bounding box center [921, 311] width 222 height 494
